Goal: Transaction & Acquisition: Subscribe to service/newsletter

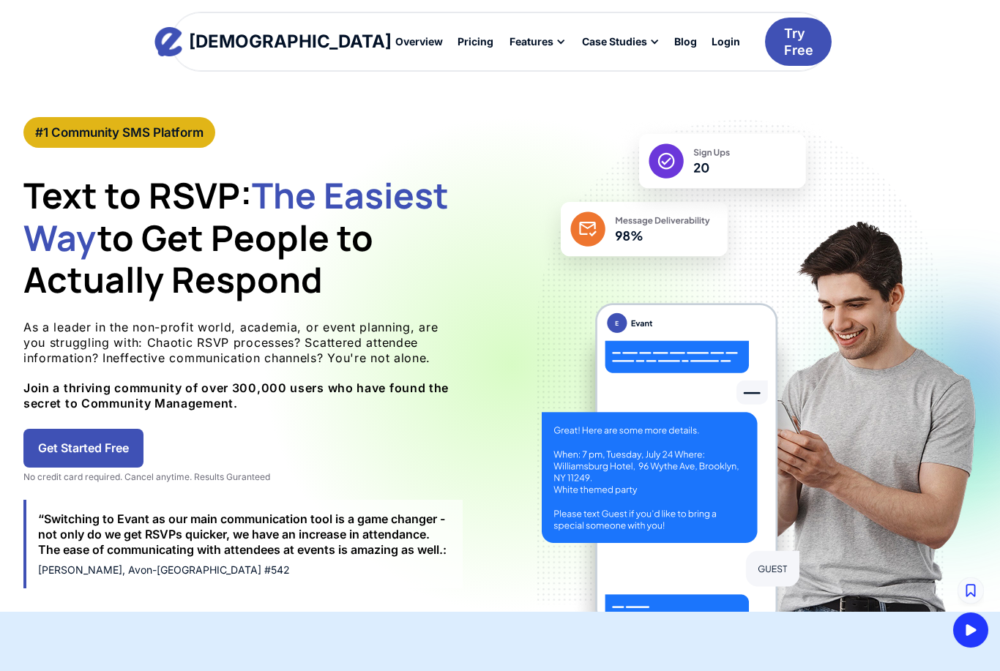
click at [784, 42] on div "Try Free" at bounding box center [798, 42] width 29 height 34
click at [457, 45] on div "Pricing" at bounding box center [475, 42] width 36 height 10
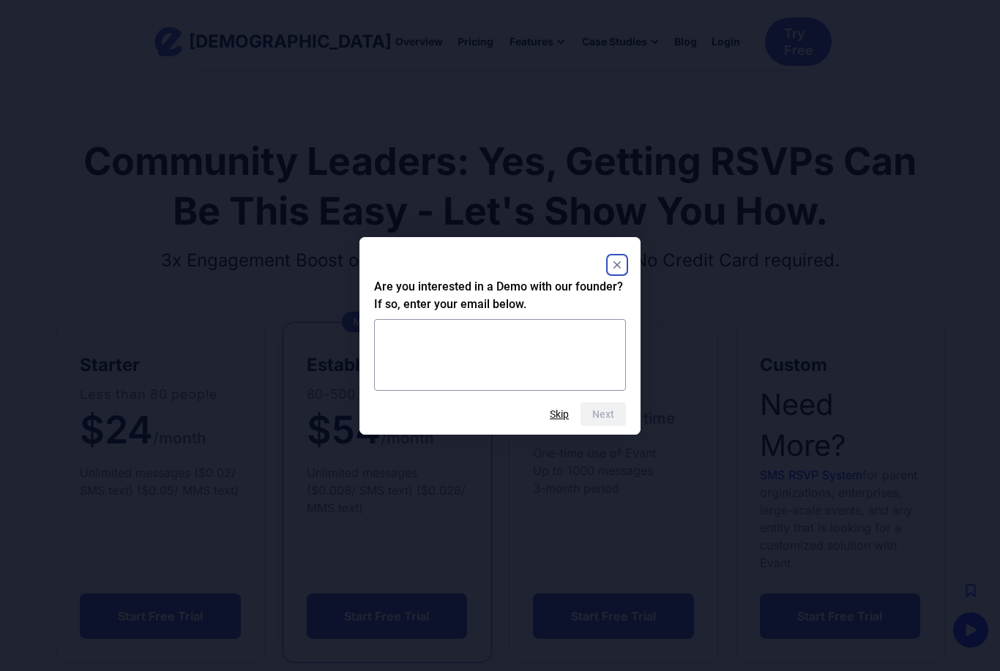
scroll to position [32, 0]
click at [618, 268] on rect "Close" at bounding box center [617, 265] width 18 height 18
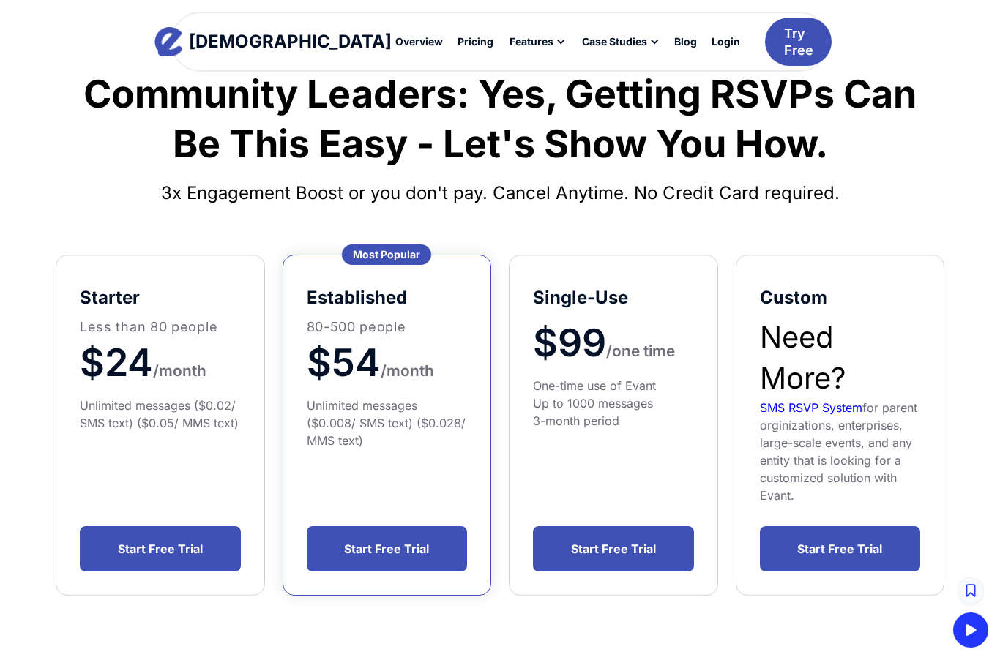
scroll to position [74, 0]
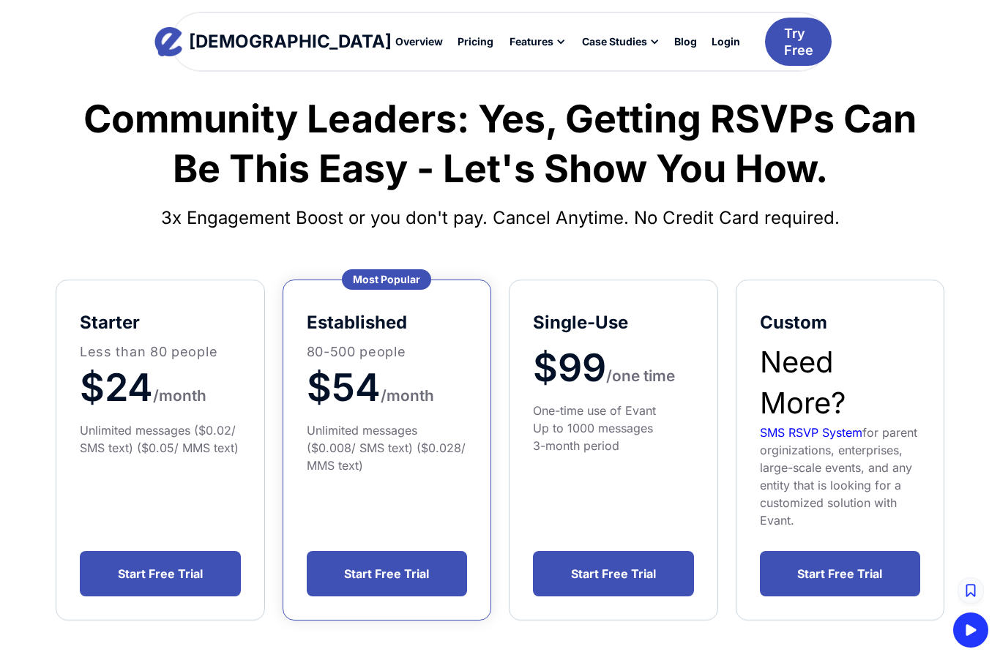
click at [171, 576] on link "Start Free Trial" at bounding box center [160, 573] width 161 height 45
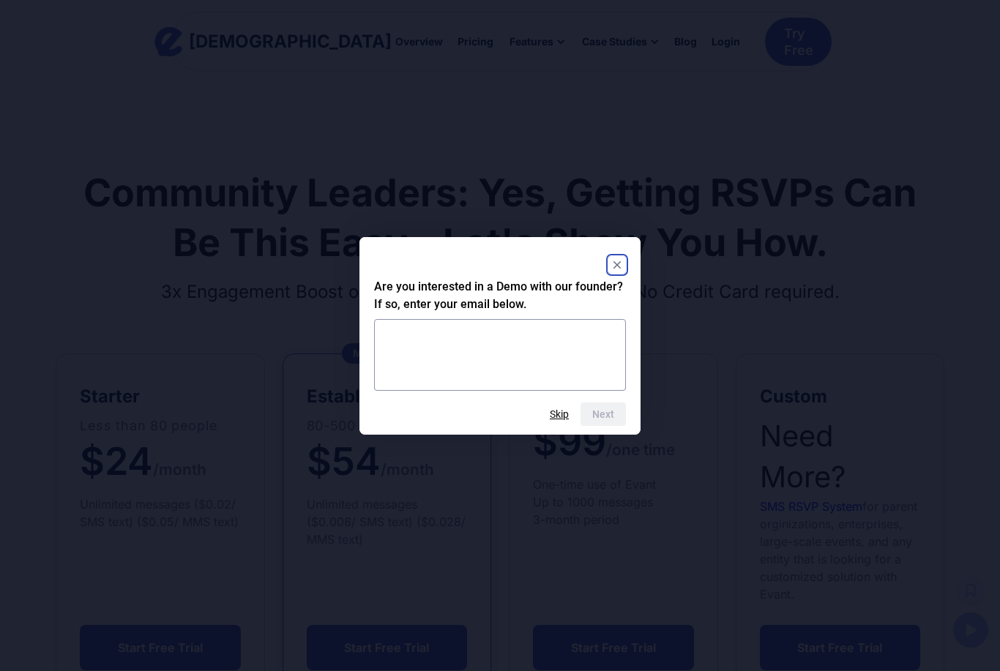
click at [618, 269] on rect "Close" at bounding box center [617, 265] width 18 height 18
